Goal: Find specific page/section: Find specific page/section

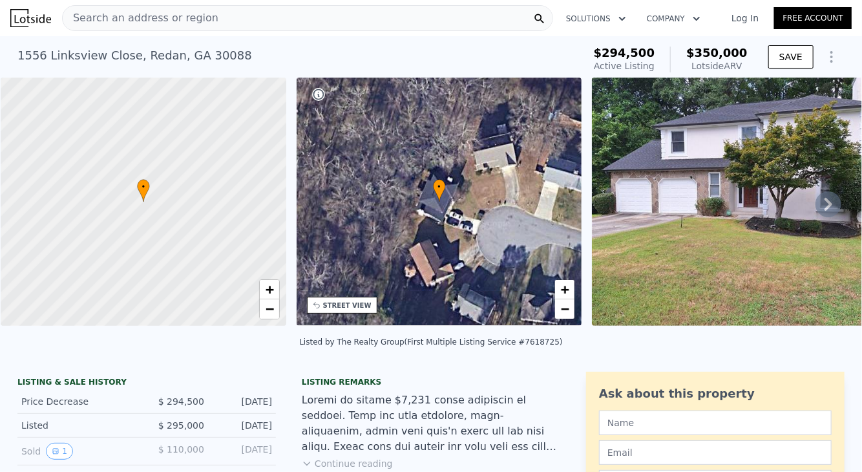
click at [197, 16] on span "Search an address or region" at bounding box center [141, 18] width 156 height 16
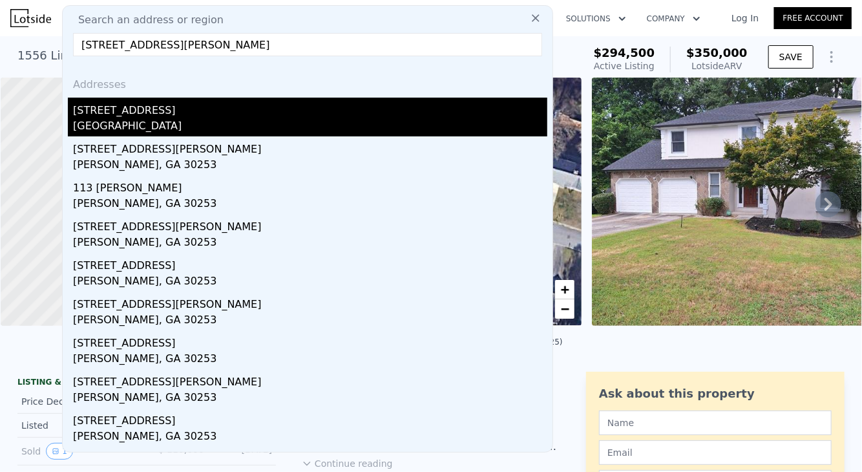
type input "[STREET_ADDRESS][PERSON_NAME]"
click at [192, 114] on div "[STREET_ADDRESS]" at bounding box center [310, 108] width 474 height 21
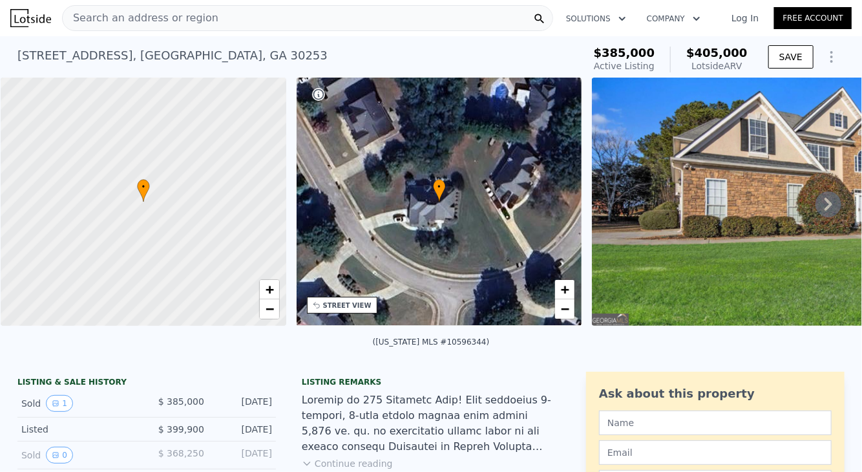
click at [149, 16] on span "Search an address or region" at bounding box center [141, 18] width 156 height 16
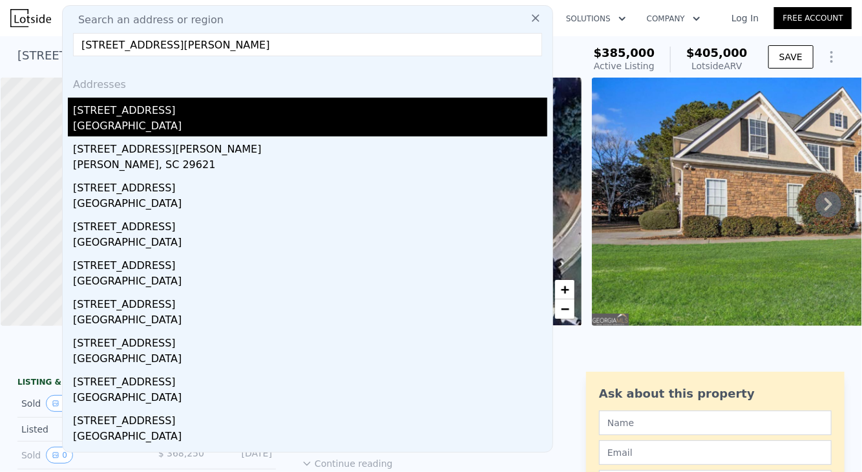
type input "[STREET_ADDRESS][PERSON_NAME]"
click at [127, 109] on div "[STREET_ADDRESS]" at bounding box center [310, 108] width 474 height 21
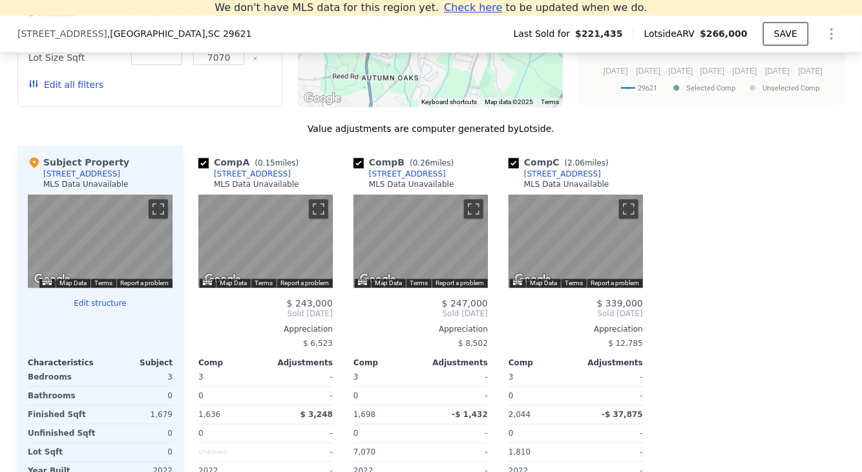
scroll to position [932, 0]
